Goal: Information Seeking & Learning: Learn about a topic

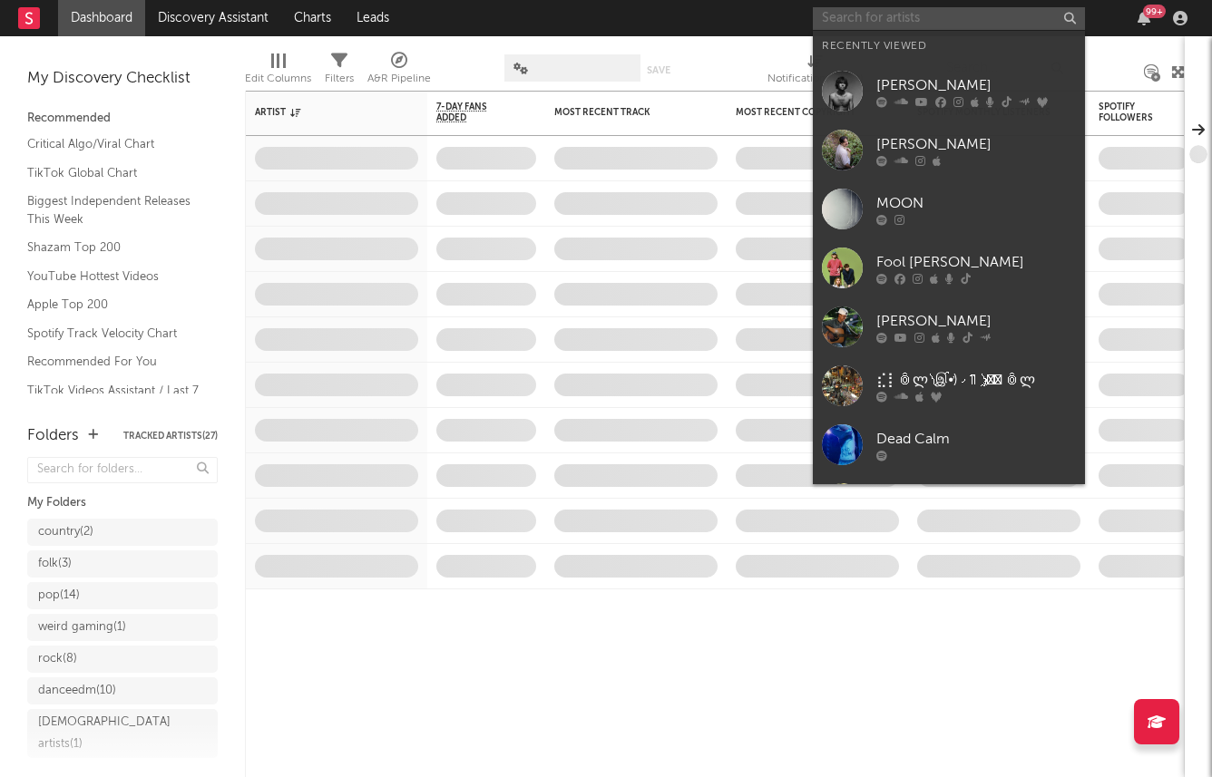
click at [923, 27] on input "text" at bounding box center [949, 18] width 272 height 23
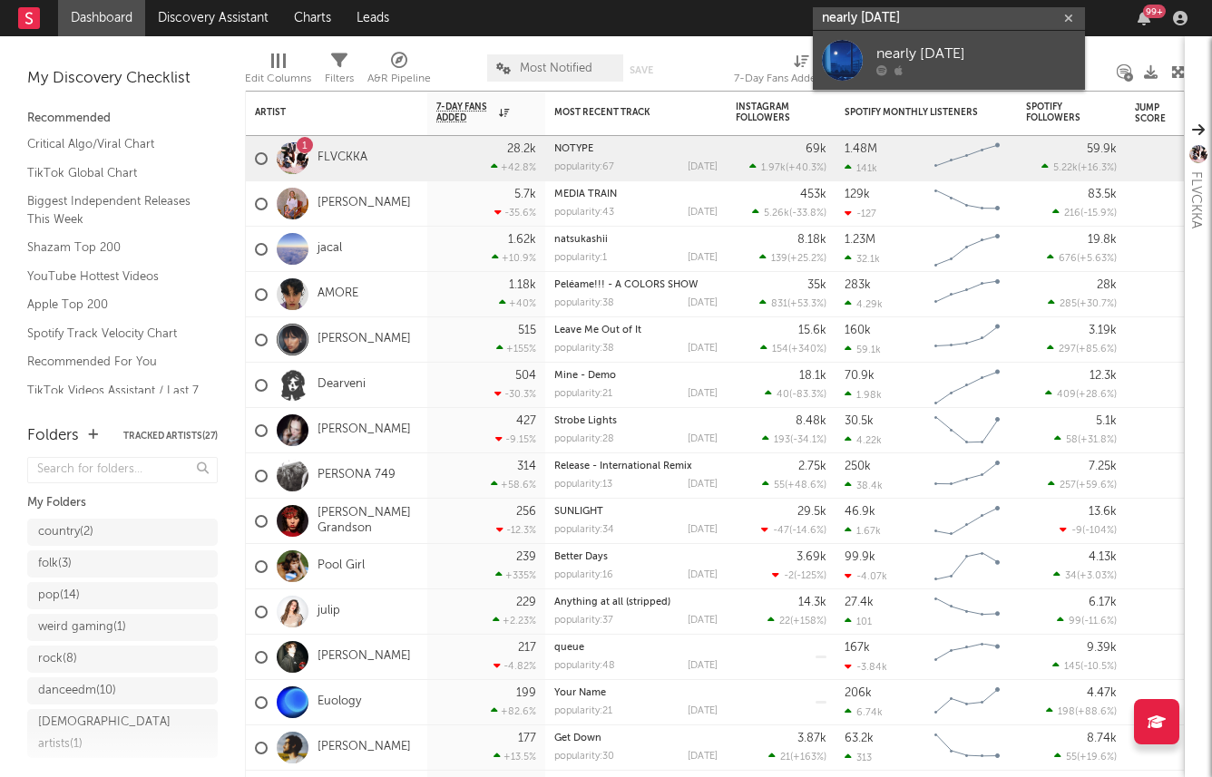
type input "nearly monday"
click at [918, 56] on div "nearly monday" at bounding box center [976, 55] width 200 height 22
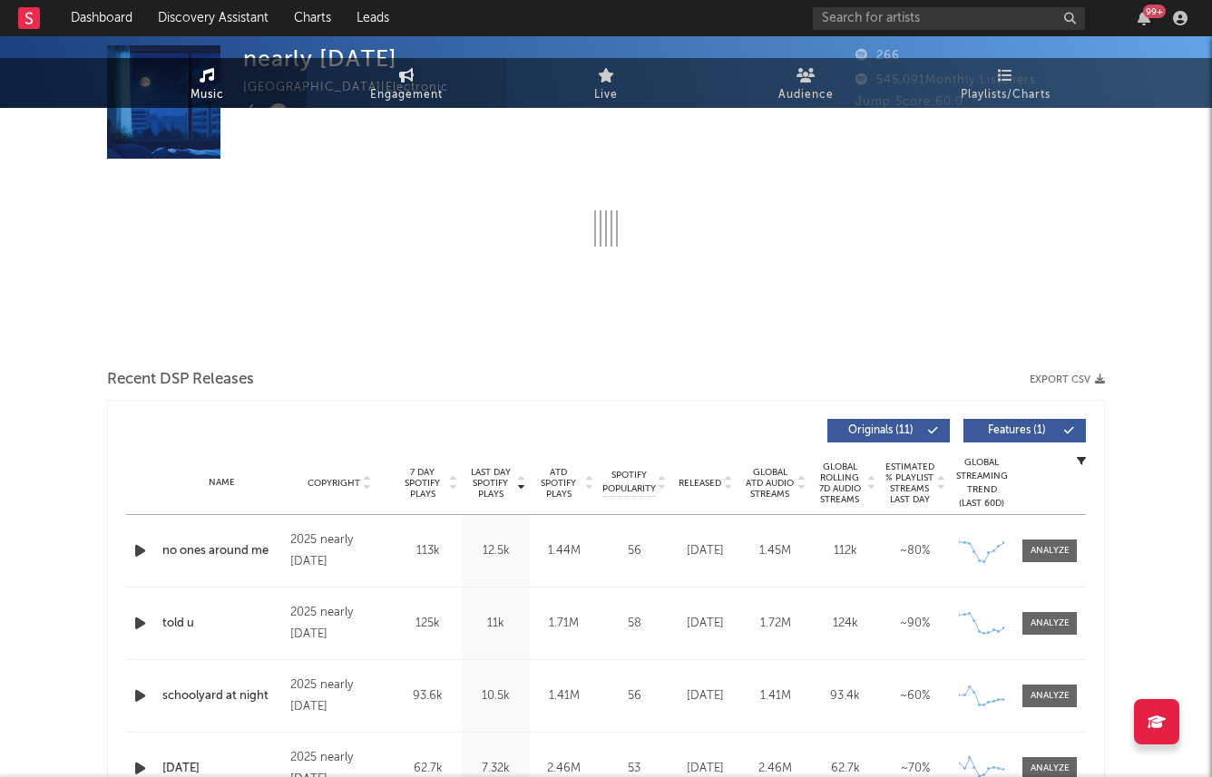
select select "6m"
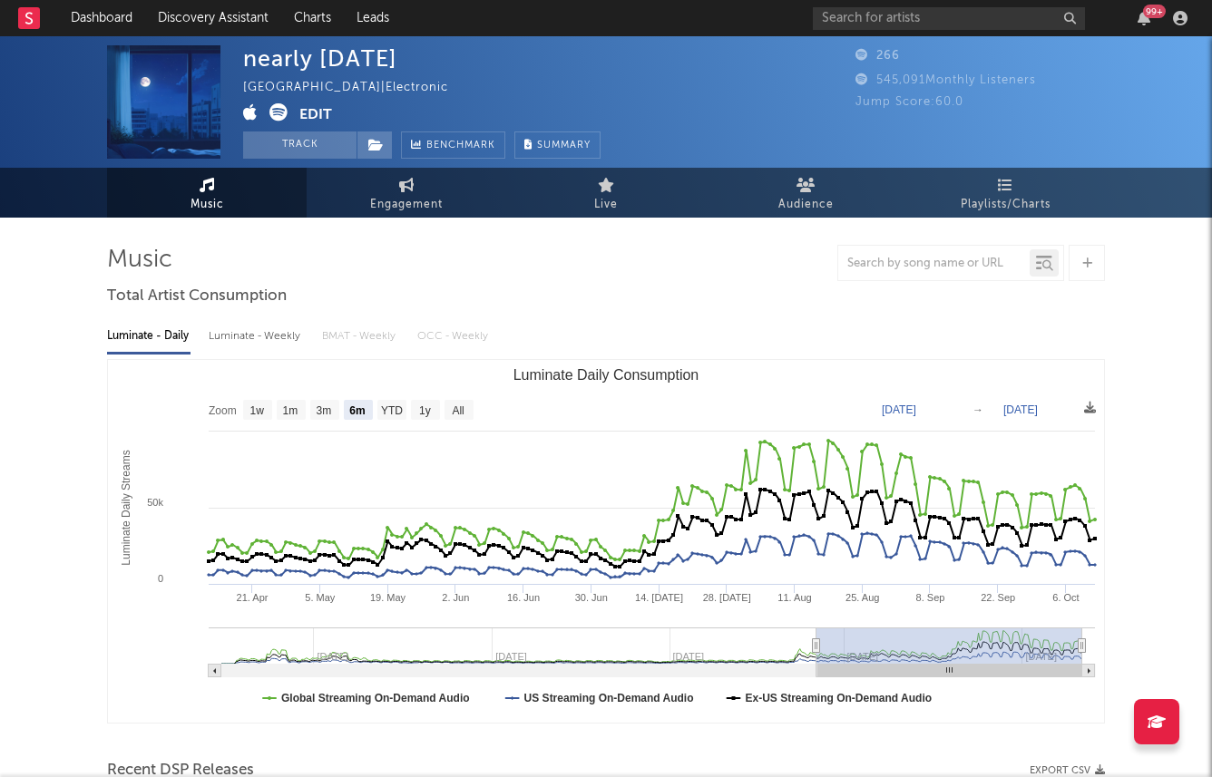
scroll to position [624, 0]
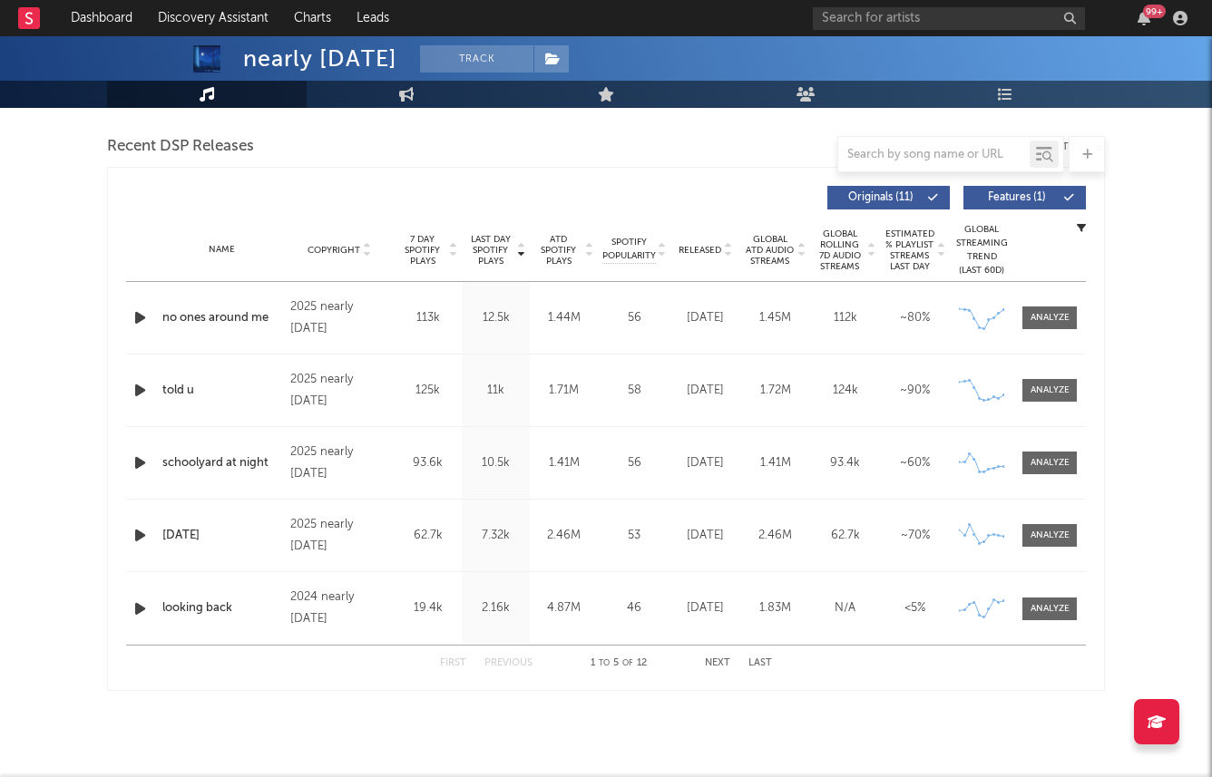
drag, startPoint x: 400, startPoint y: 180, endPoint x: 720, endPoint y: 601, distance: 528.7
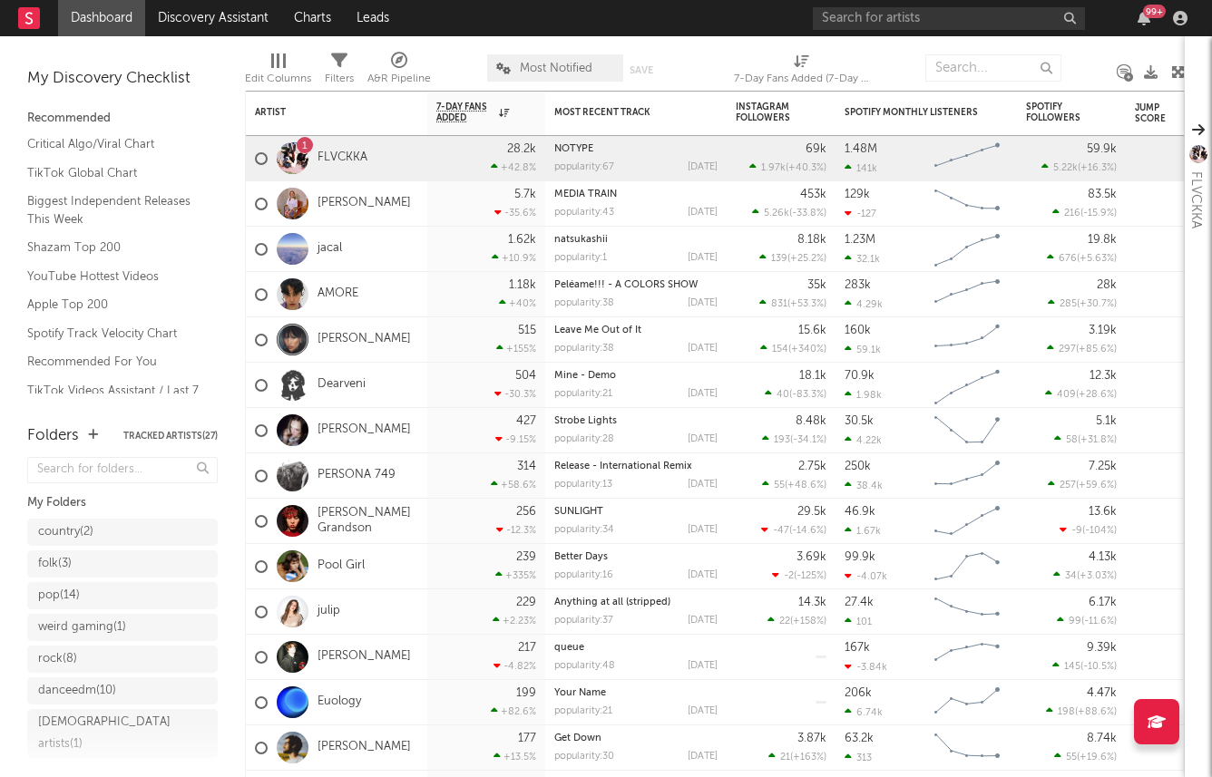
click at [954, 31] on div "99 +" at bounding box center [1003, 18] width 381 height 36
click at [923, 2] on div "99 +" at bounding box center [1003, 18] width 381 height 36
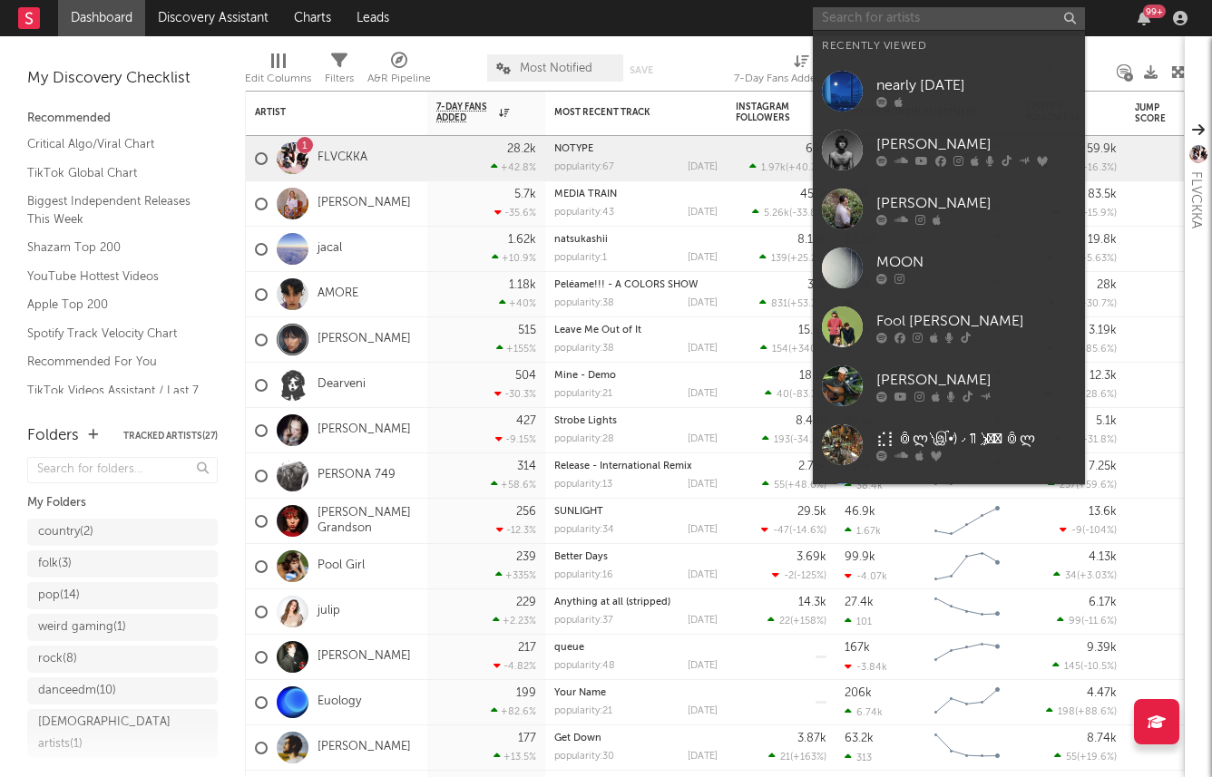
click at [917, 15] on input "text" at bounding box center [949, 18] width 272 height 23
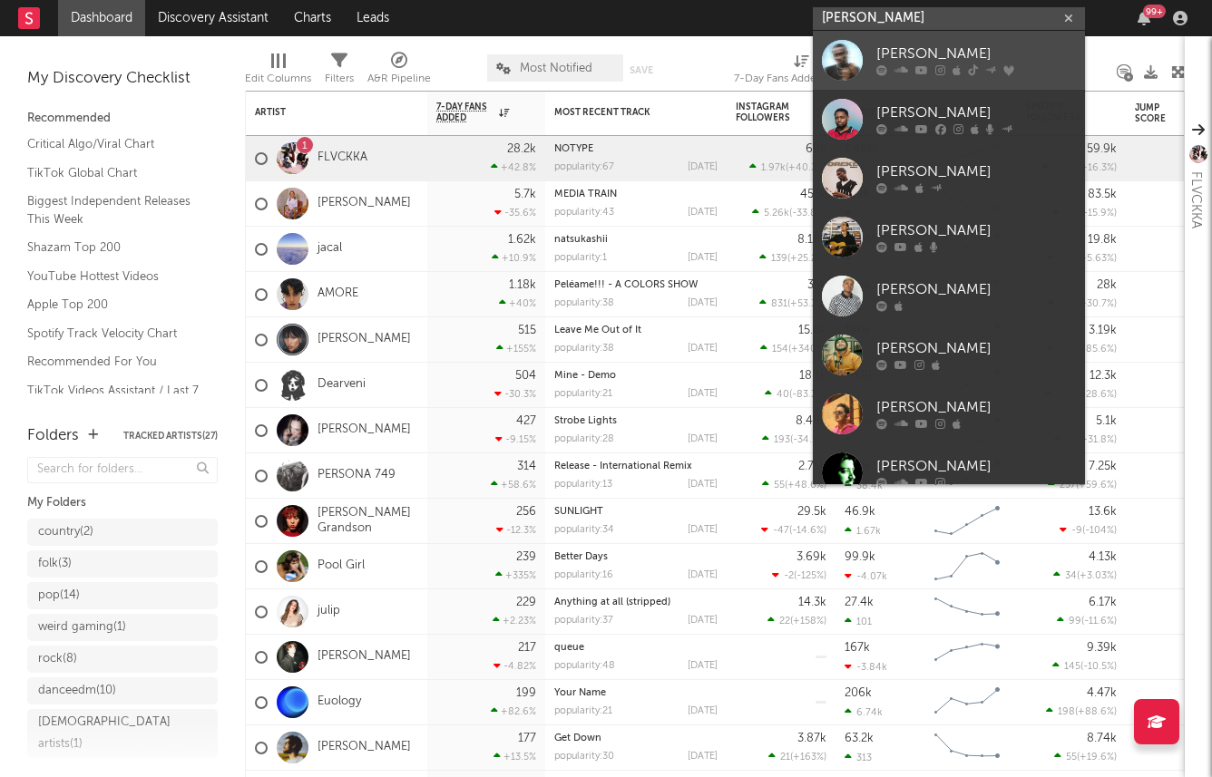
type input "samad"
click at [920, 63] on div "SAMAD" at bounding box center [976, 55] width 200 height 22
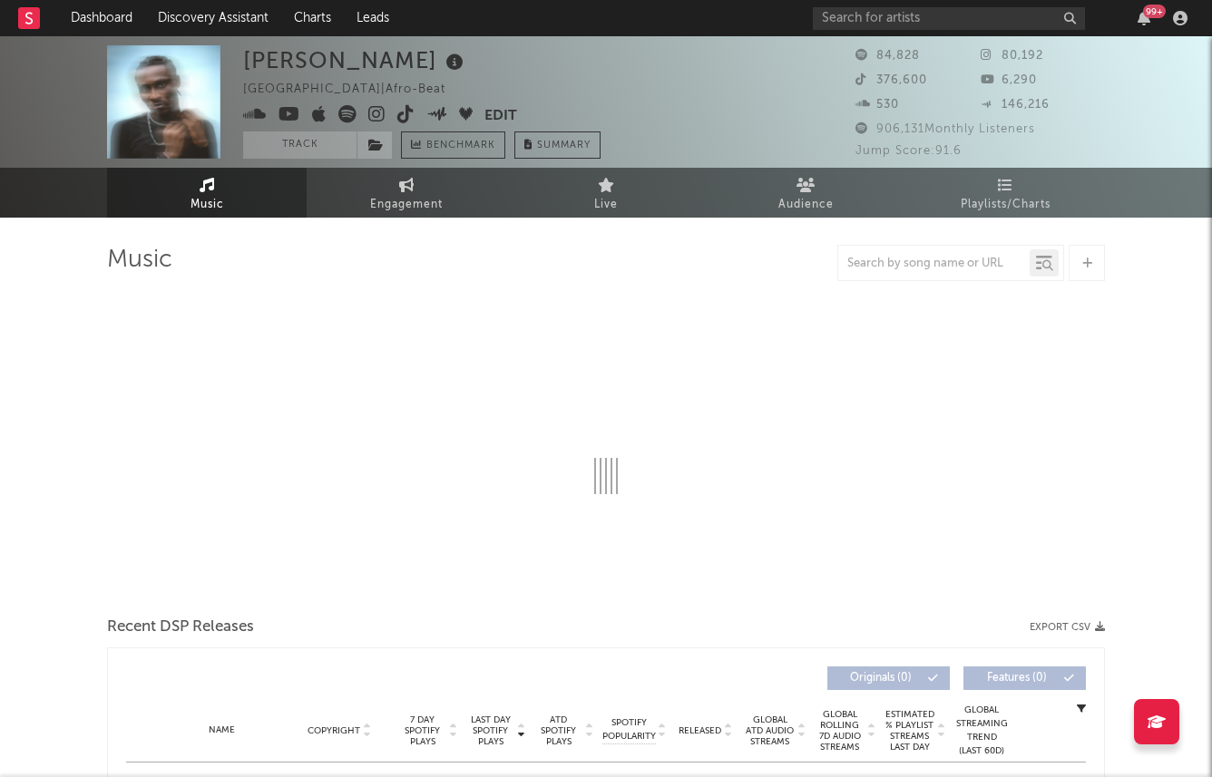
select select "6m"
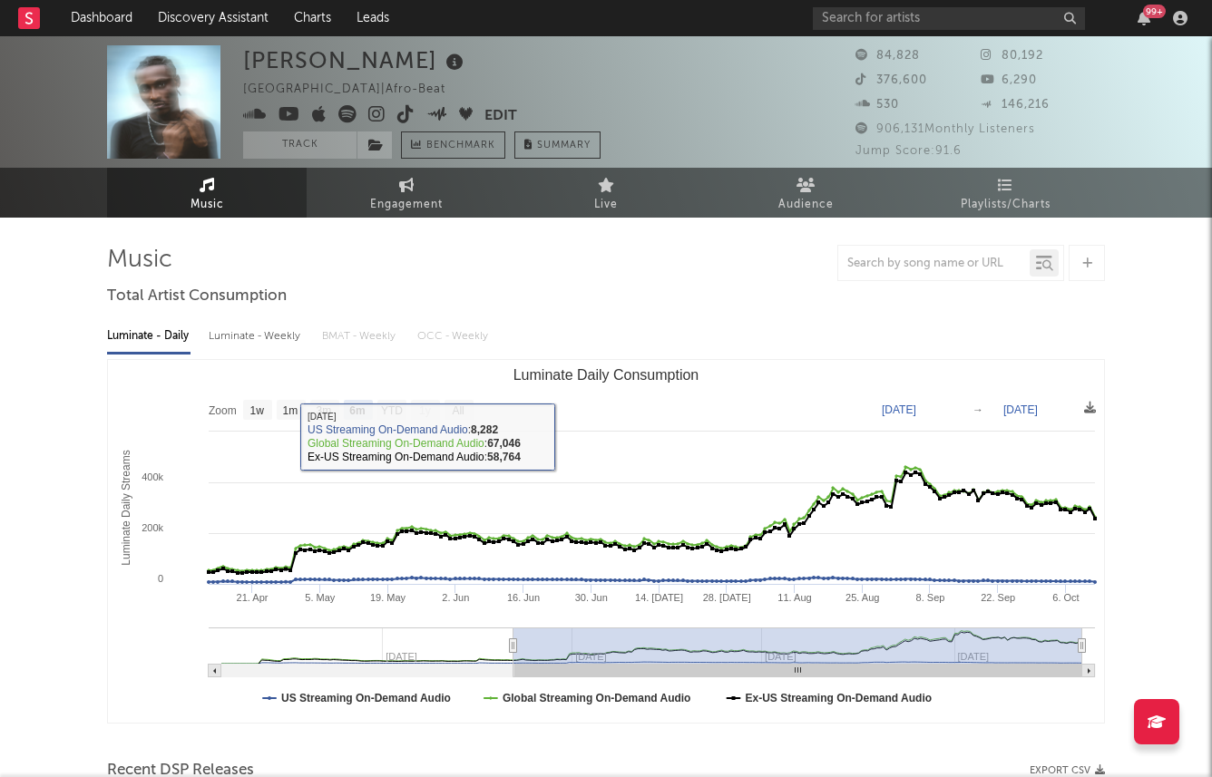
click at [262, 329] on div "Luminate - Weekly" at bounding box center [256, 336] width 95 height 31
select select "6m"
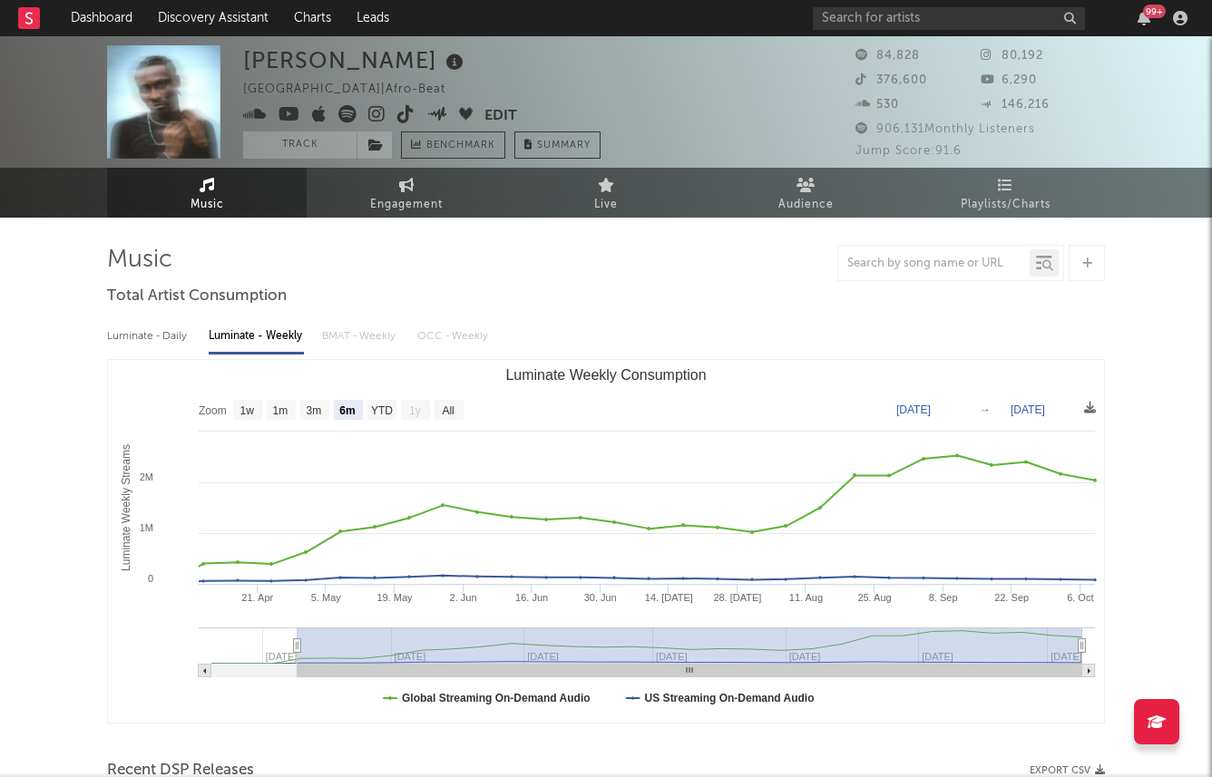
click at [374, 115] on icon at bounding box center [376, 114] width 17 height 18
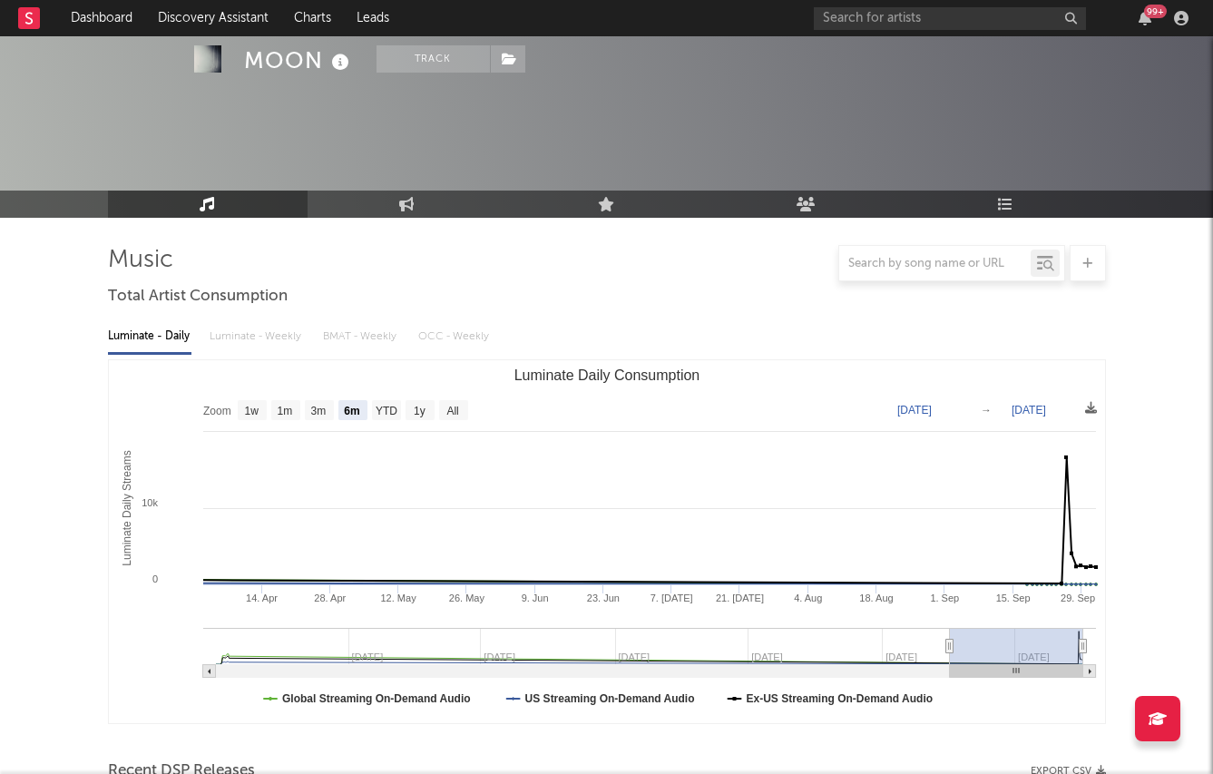
select select "6m"
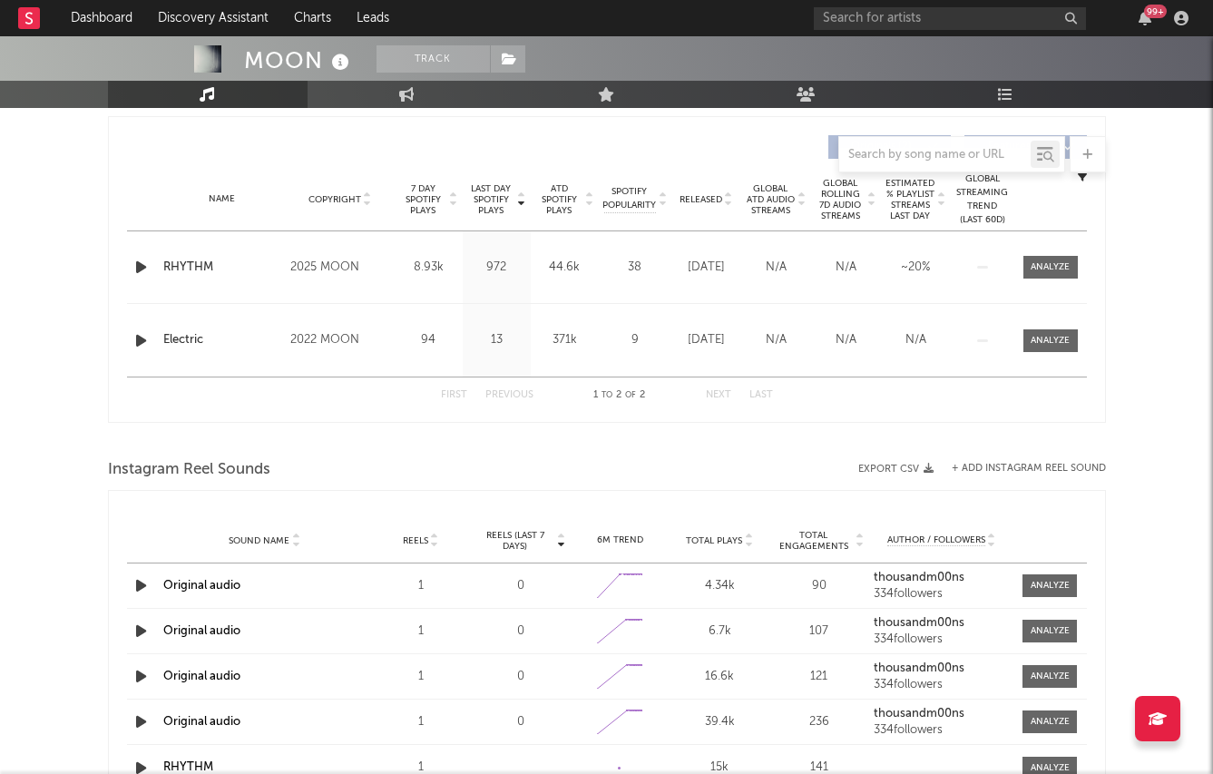
click at [143, 262] on icon "button" at bounding box center [141, 267] width 19 height 23
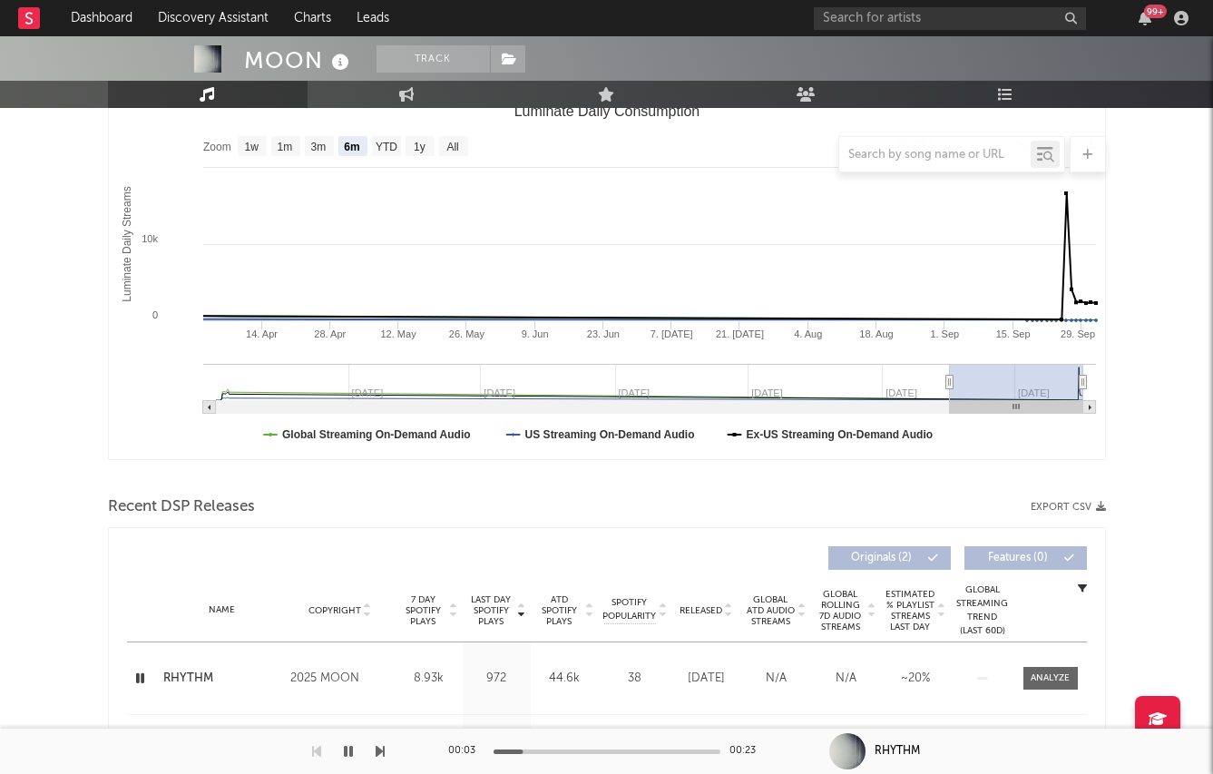
scroll to position [9, 0]
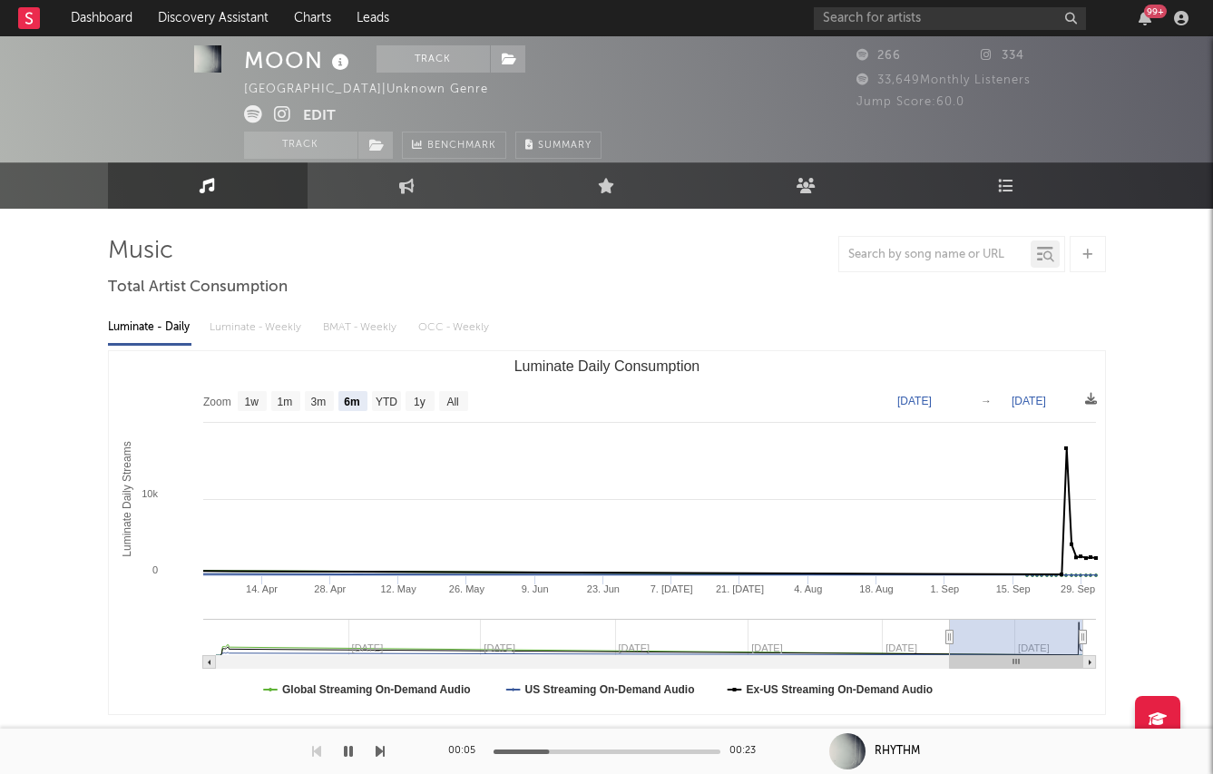
click at [278, 118] on icon at bounding box center [282, 114] width 17 height 18
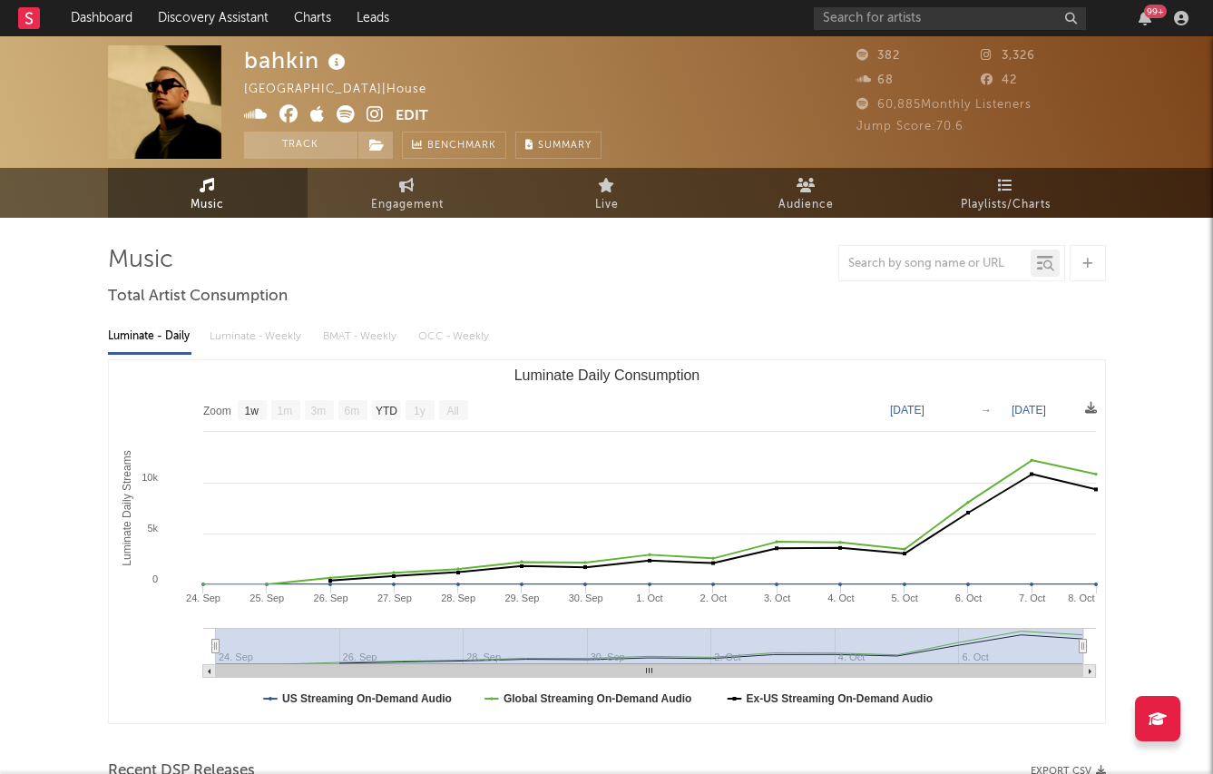
select select "1w"
click at [376, 153] on span at bounding box center [375, 145] width 36 height 27
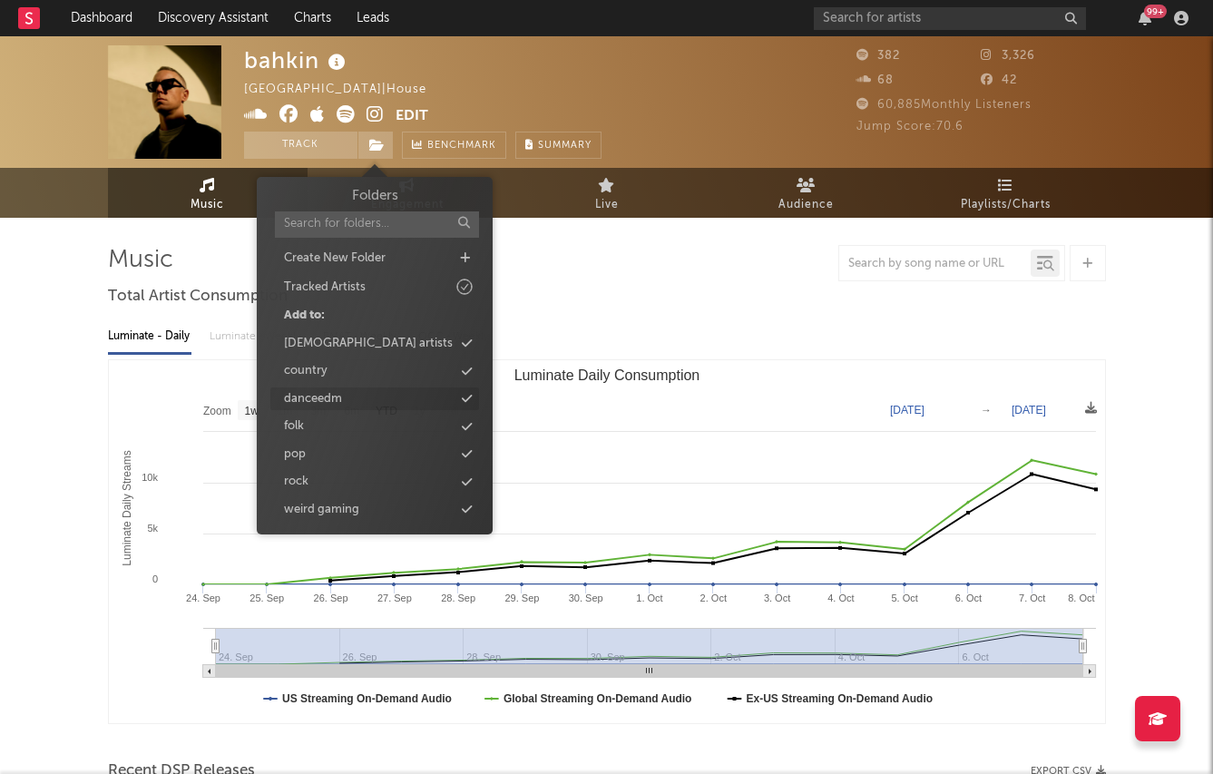
click at [476, 395] on div "danceedm" at bounding box center [374, 399] width 209 height 24
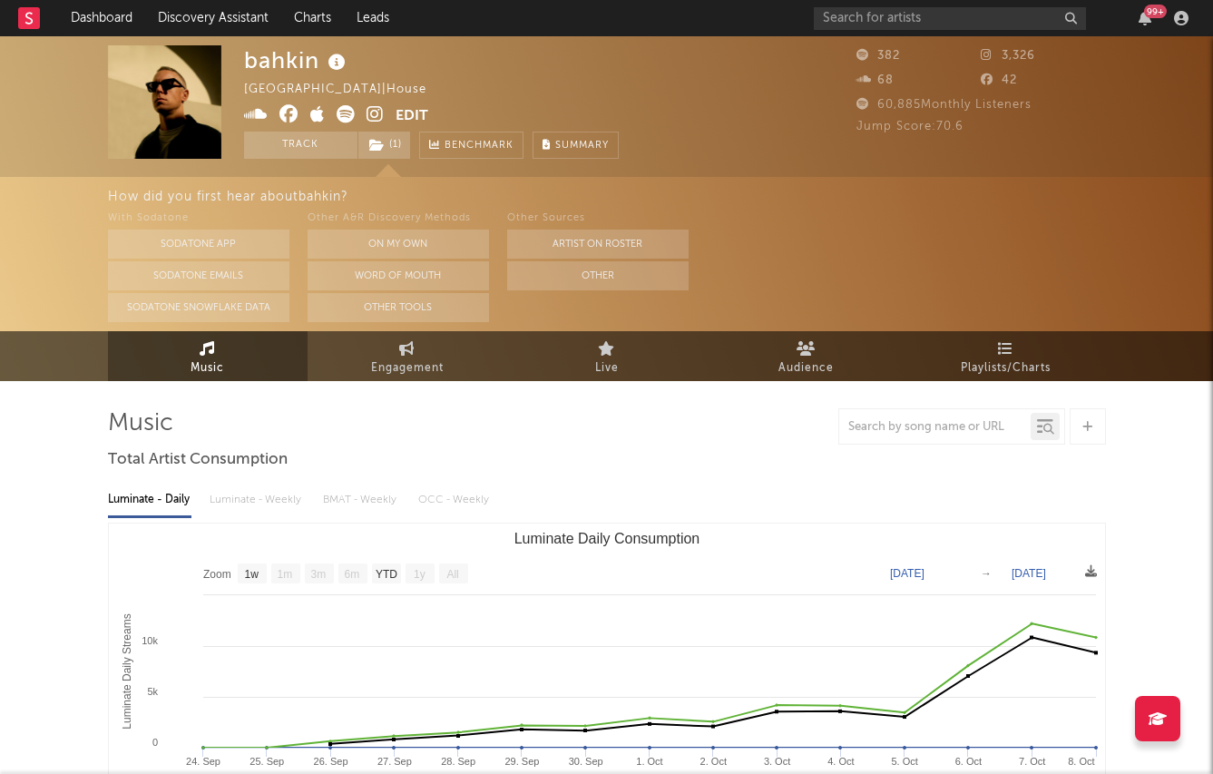
click at [335, 116] on span at bounding box center [319, 116] width 151 height 23
click at [339, 116] on icon at bounding box center [345, 114] width 18 height 18
